Goal: Register for event/course

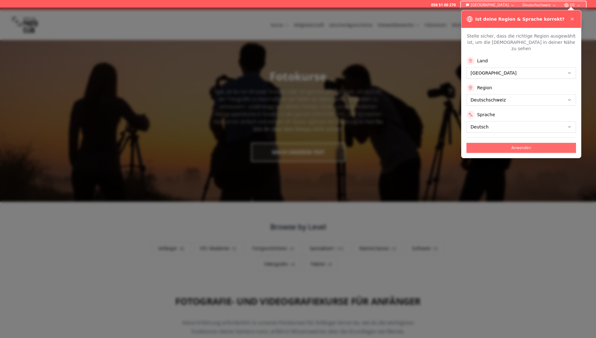
click at [529, 143] on button "Anwenden" at bounding box center [520, 148] width 109 height 10
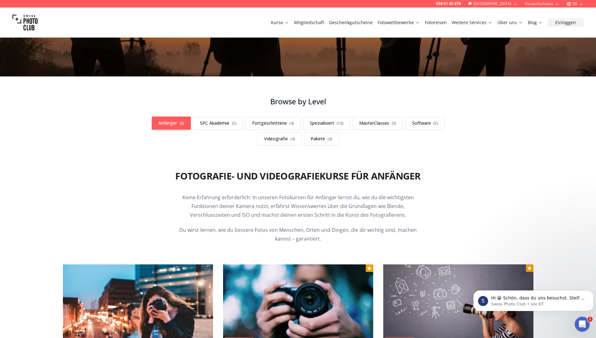
click at [166, 123] on link "Anfänger ( 8 )" at bounding box center [171, 122] width 39 height 13
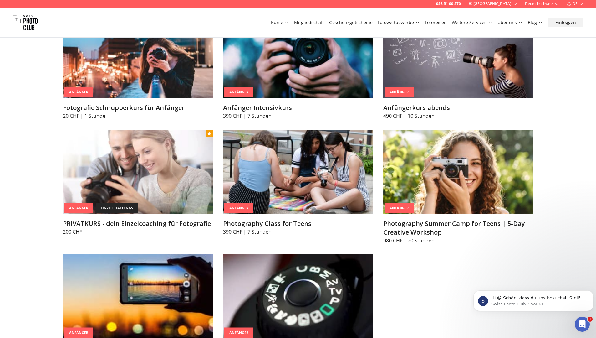
scroll to position [334, 0]
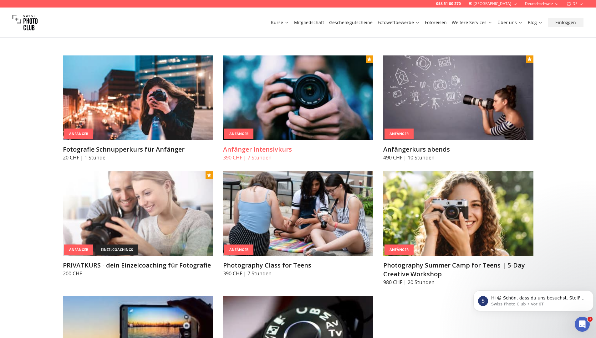
click at [289, 107] on img at bounding box center [298, 97] width 150 height 84
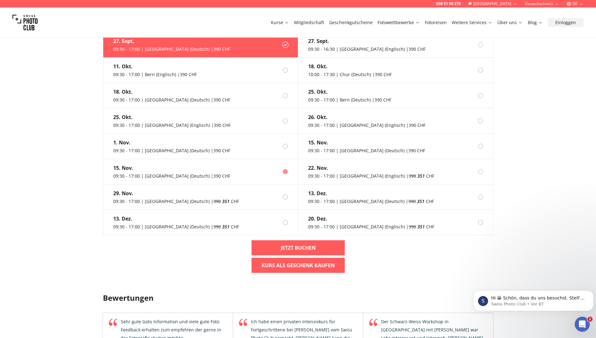
scroll to position [501, 0]
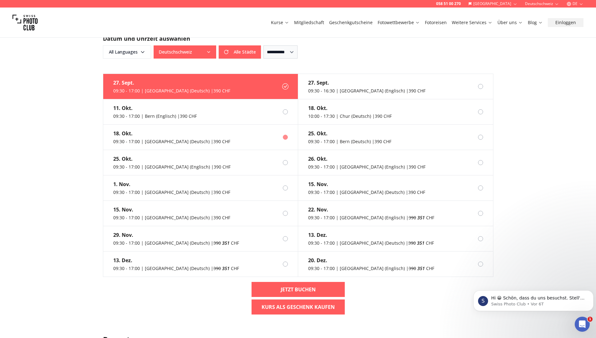
click at [222, 134] on label "[DATE] 09:30 - 17:00 | [GEOGRAPHIC_DATA] (Deutsch) | 390 CHF" at bounding box center [200, 137] width 195 height 25
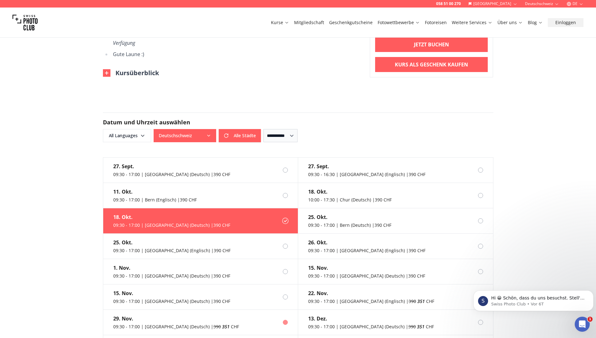
scroll to position [626, 0]
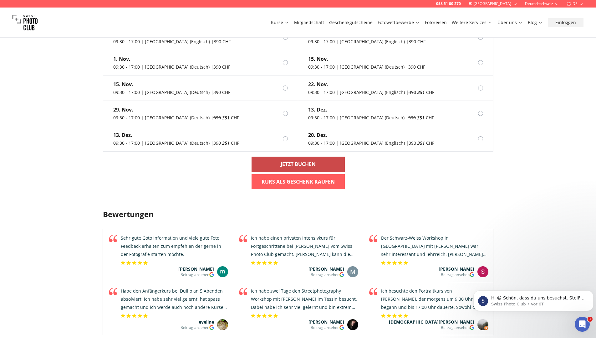
click at [275, 157] on link "Jetzt buchen" at bounding box center [298, 163] width 93 height 15
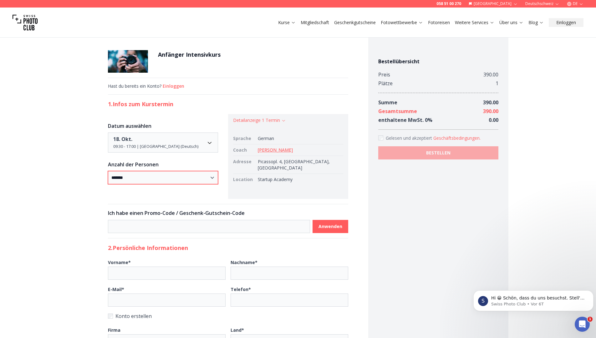
click at [218, 179] on select "* ***** * ****** * ****** * ******" at bounding box center [163, 177] width 110 height 13
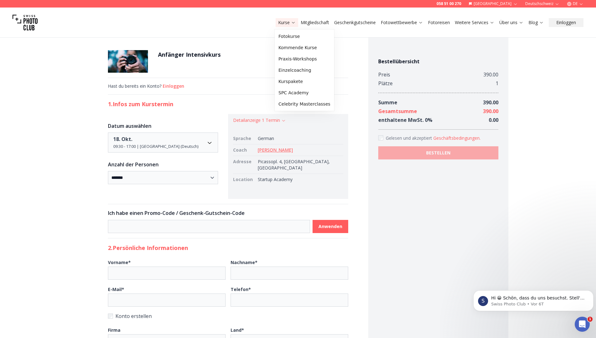
click at [291, 23] on icon at bounding box center [293, 22] width 5 height 5
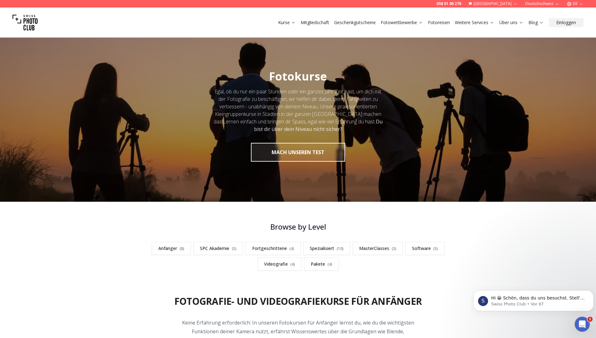
click at [440, 24] on link "Fotoreisen" at bounding box center [439, 22] width 22 height 6
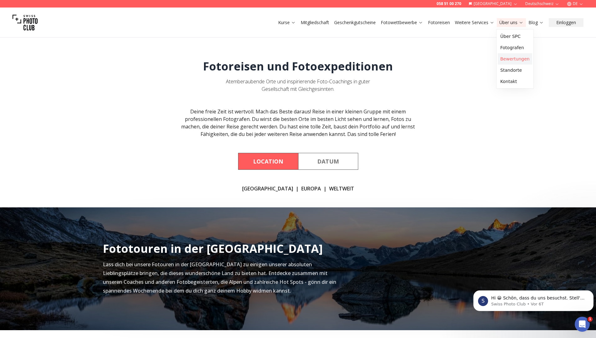
click at [510, 57] on link "Bewertungen" at bounding box center [515, 58] width 34 height 11
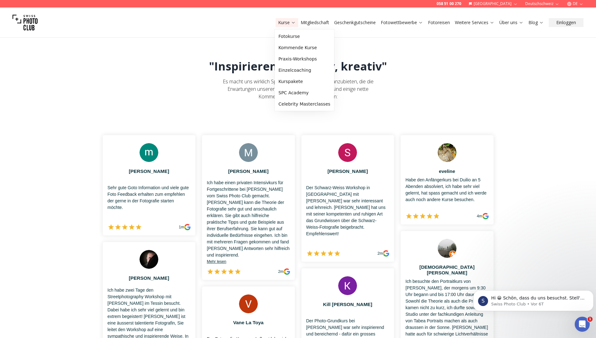
click at [288, 23] on link "Kurse" at bounding box center [287, 22] width 18 height 6
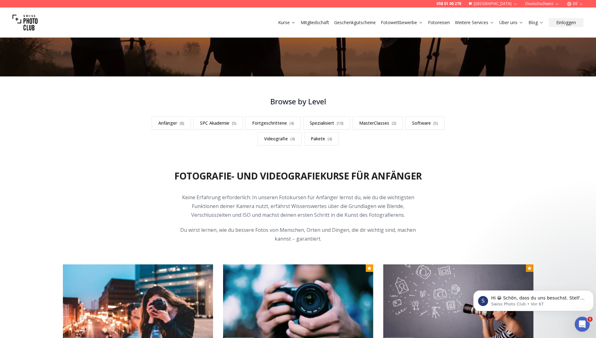
scroll to position [167, 0]
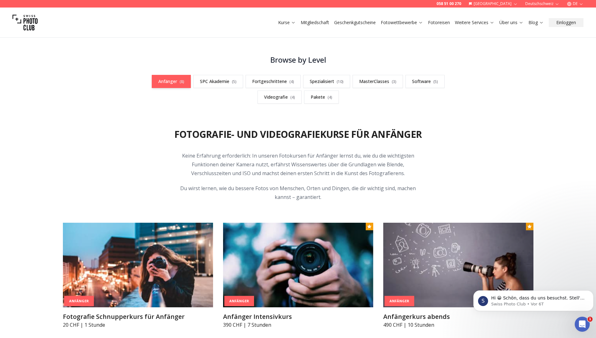
click at [176, 81] on link "Anfänger ( 8 )" at bounding box center [171, 81] width 39 height 13
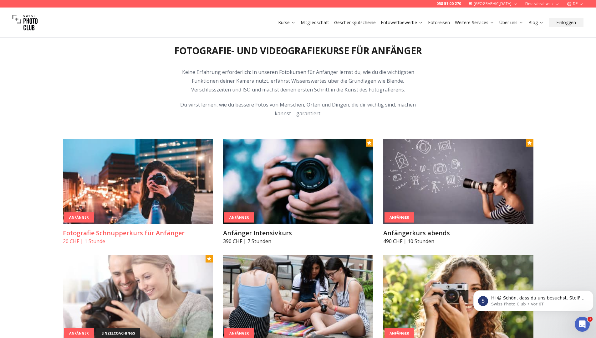
click at [137, 188] on img at bounding box center [138, 181] width 150 height 84
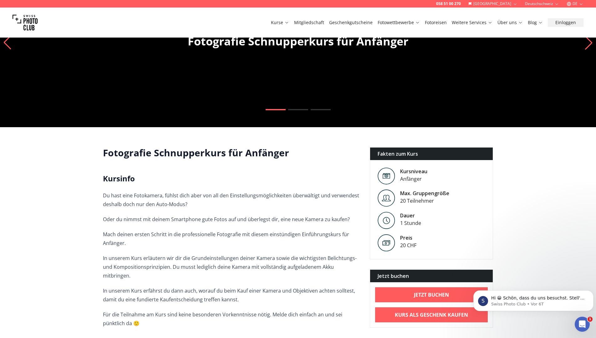
scroll to position [84, 0]
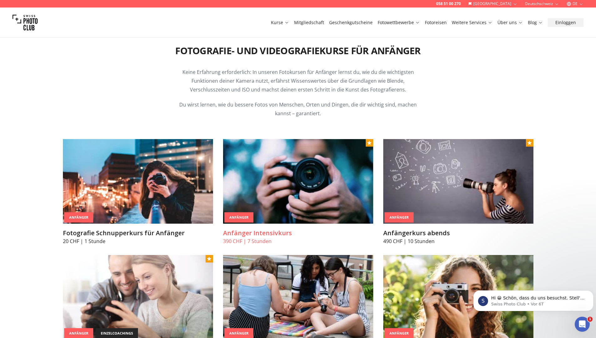
scroll to position [292, 0]
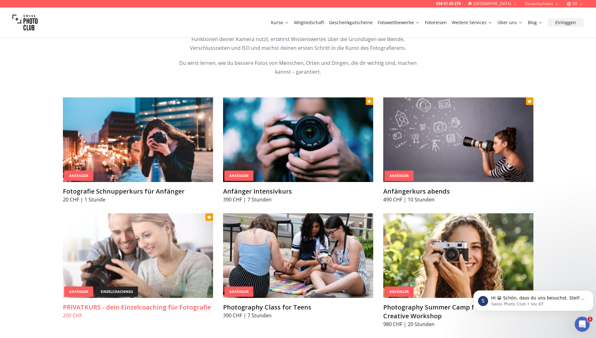
click at [123, 264] on img at bounding box center [138, 255] width 150 height 84
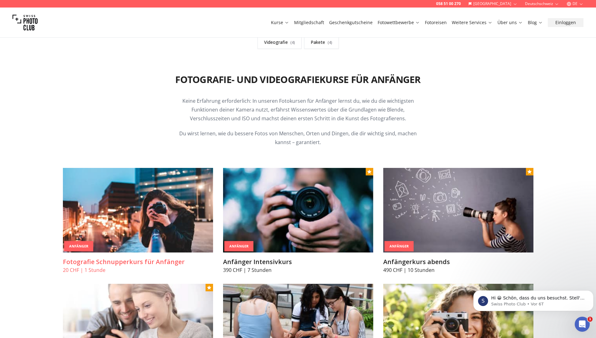
scroll to position [250, 0]
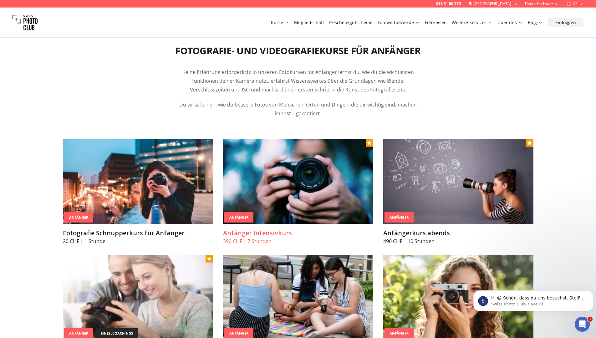
click at [282, 182] on img at bounding box center [298, 181] width 150 height 84
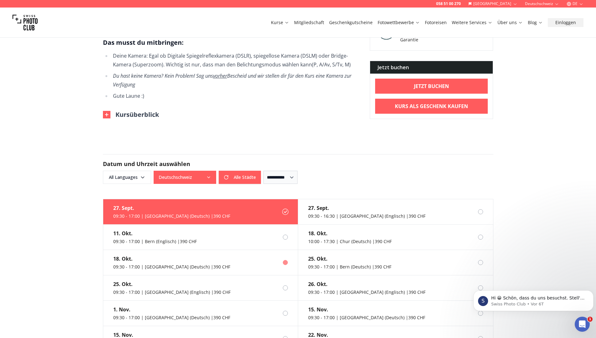
scroll to position [501, 0]
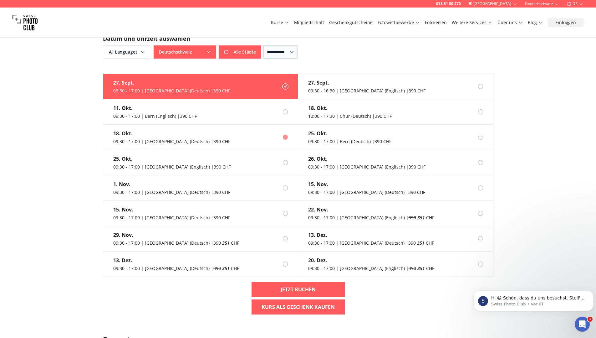
click at [200, 128] on label "[DATE] 09:30 - 17:00 | [GEOGRAPHIC_DATA] (Deutsch) | 390 CHF" at bounding box center [200, 137] width 195 height 25
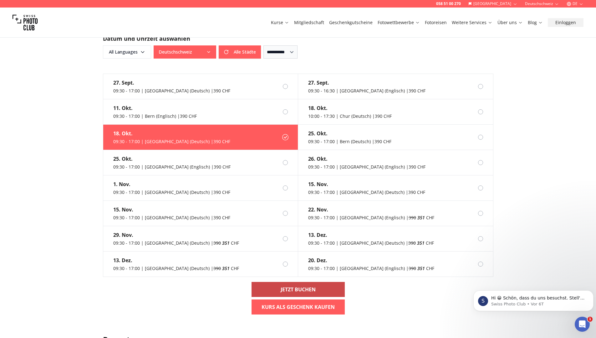
click at [295, 285] on b "Jetzt buchen" at bounding box center [298, 289] width 35 height 8
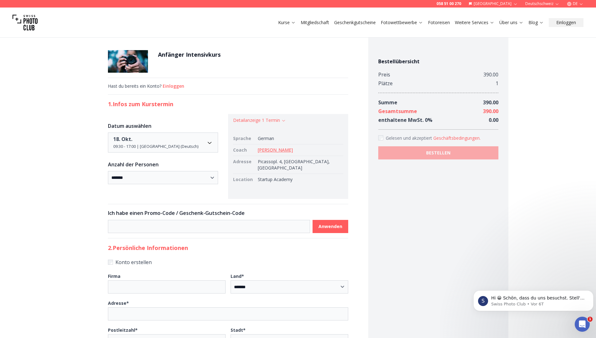
click at [278, 150] on link "[PERSON_NAME]" at bounding box center [275, 150] width 35 height 6
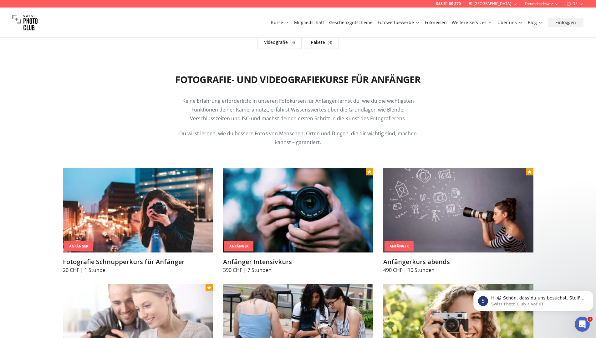
scroll to position [250, 0]
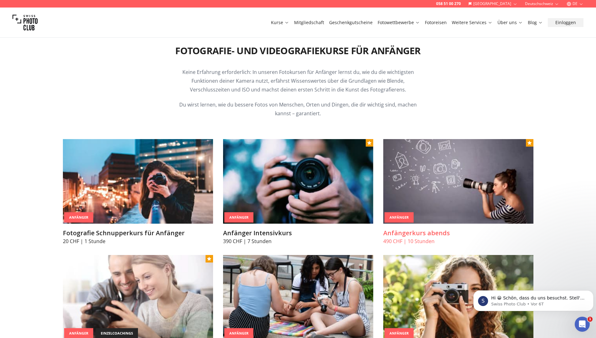
click at [470, 191] on img at bounding box center [458, 181] width 150 height 84
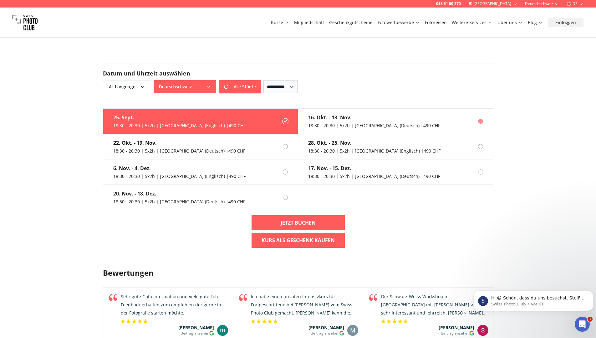
scroll to position [459, 0]
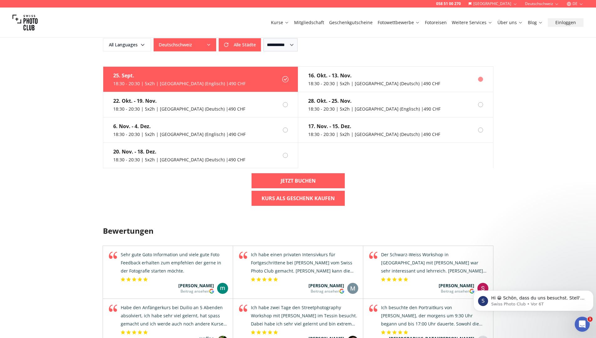
click at [440, 68] on label "[DATE] - [DATE] 18:30 - 20:30 | 5x2h | [GEOGRAPHIC_DATA] (Deutsch) | 490 CHF" at bounding box center [395, 79] width 195 height 25
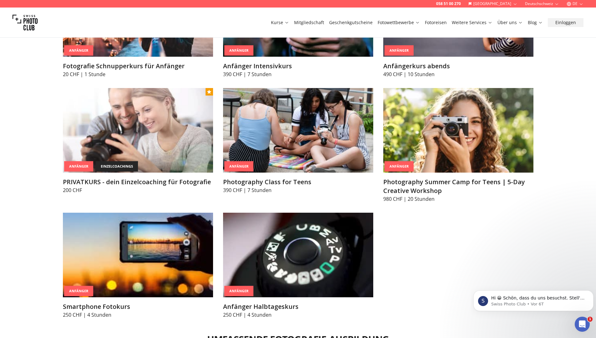
scroll to position [125, 0]
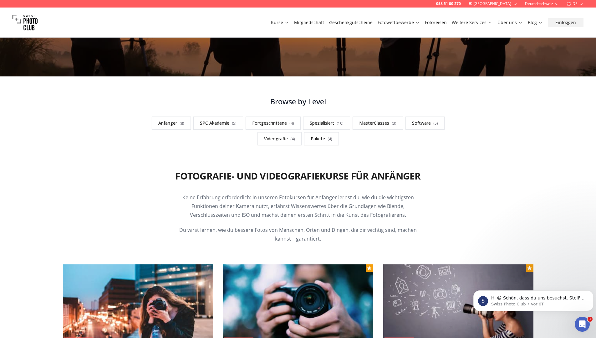
scroll to position [167, 0]
